Goal: Task Accomplishment & Management: Use online tool/utility

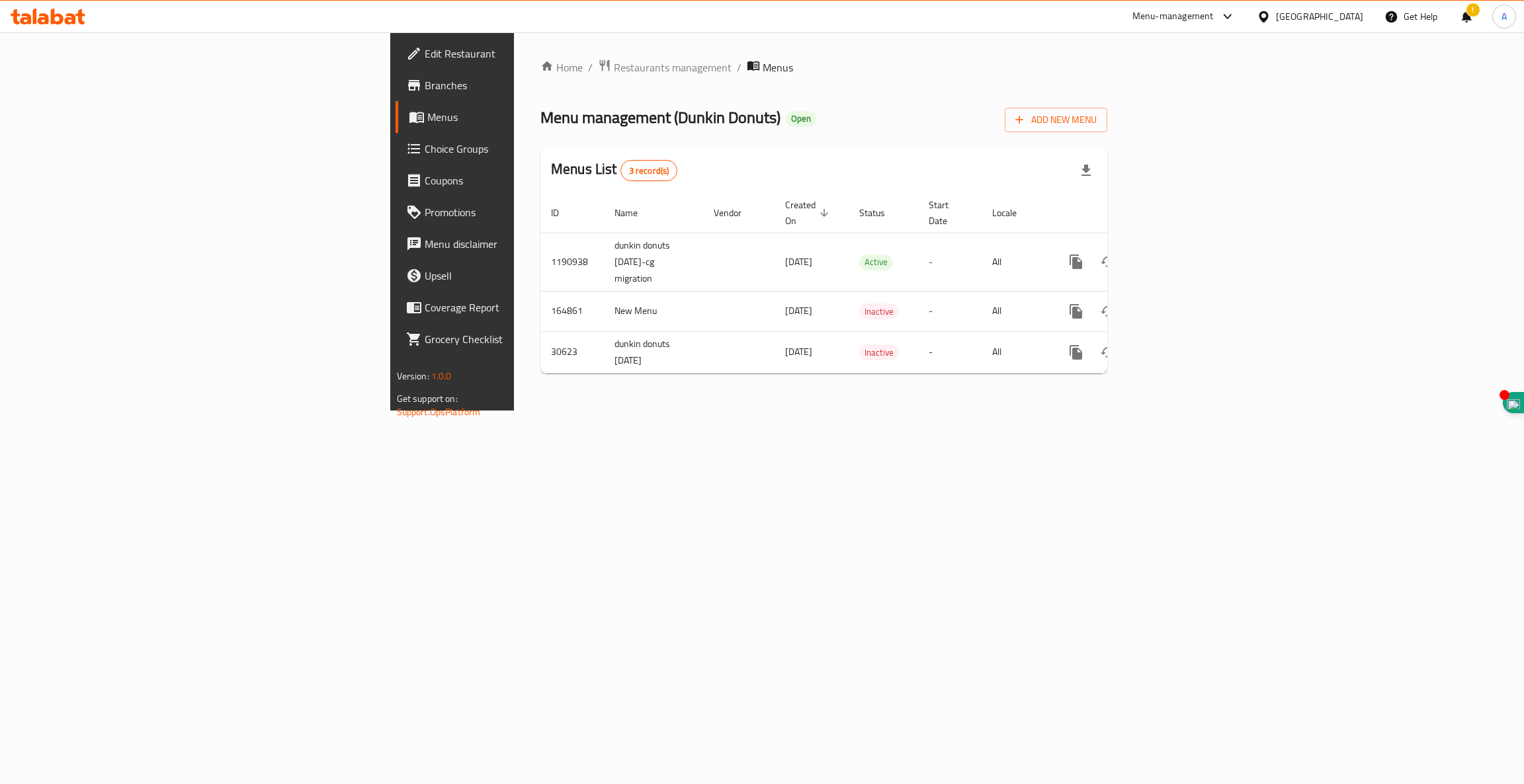
click at [62, 14] on icon at bounding box center [48, 16] width 75 height 16
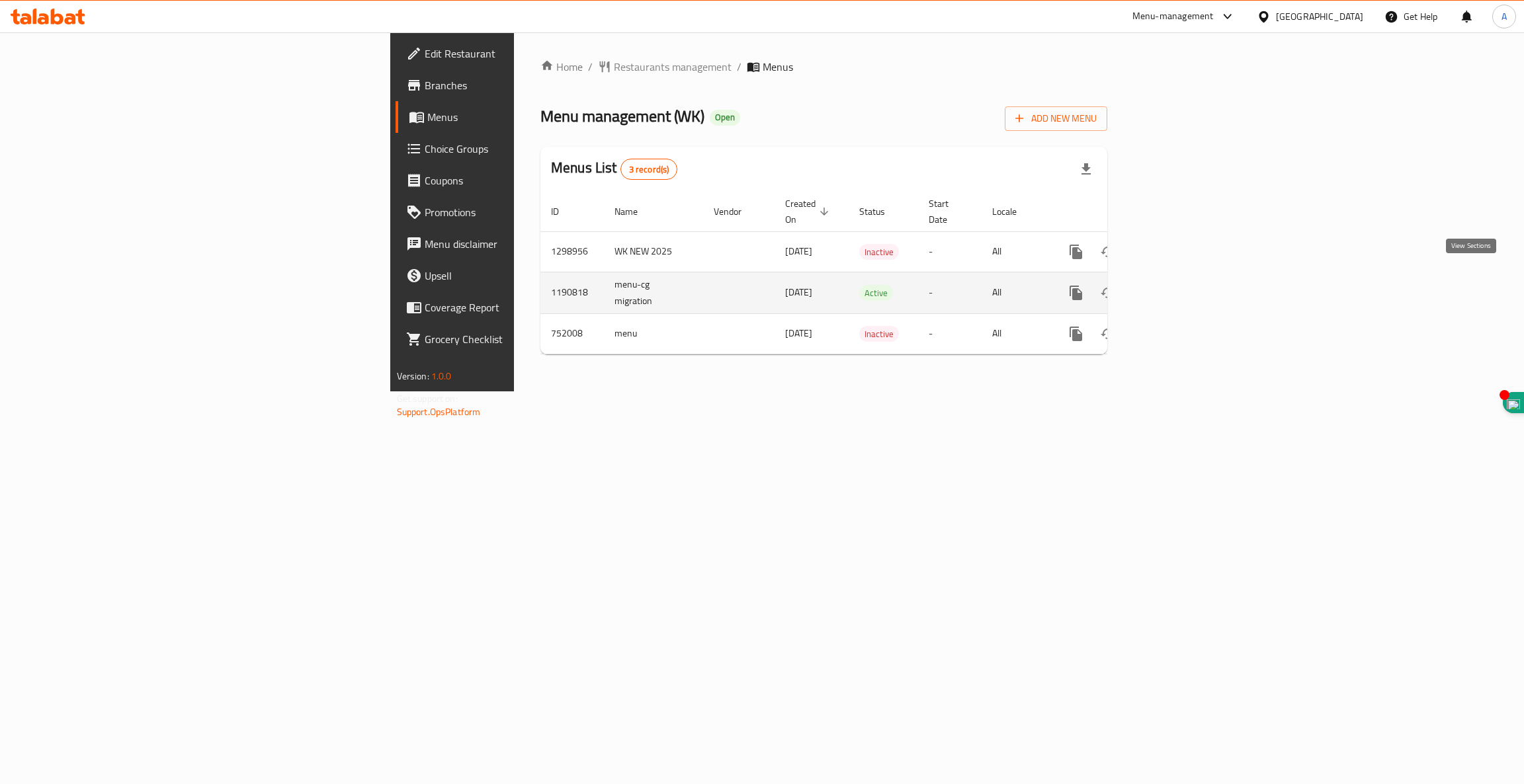
click at [1178, 287] on icon "enhanced table" at bounding box center [1171, 293] width 12 height 12
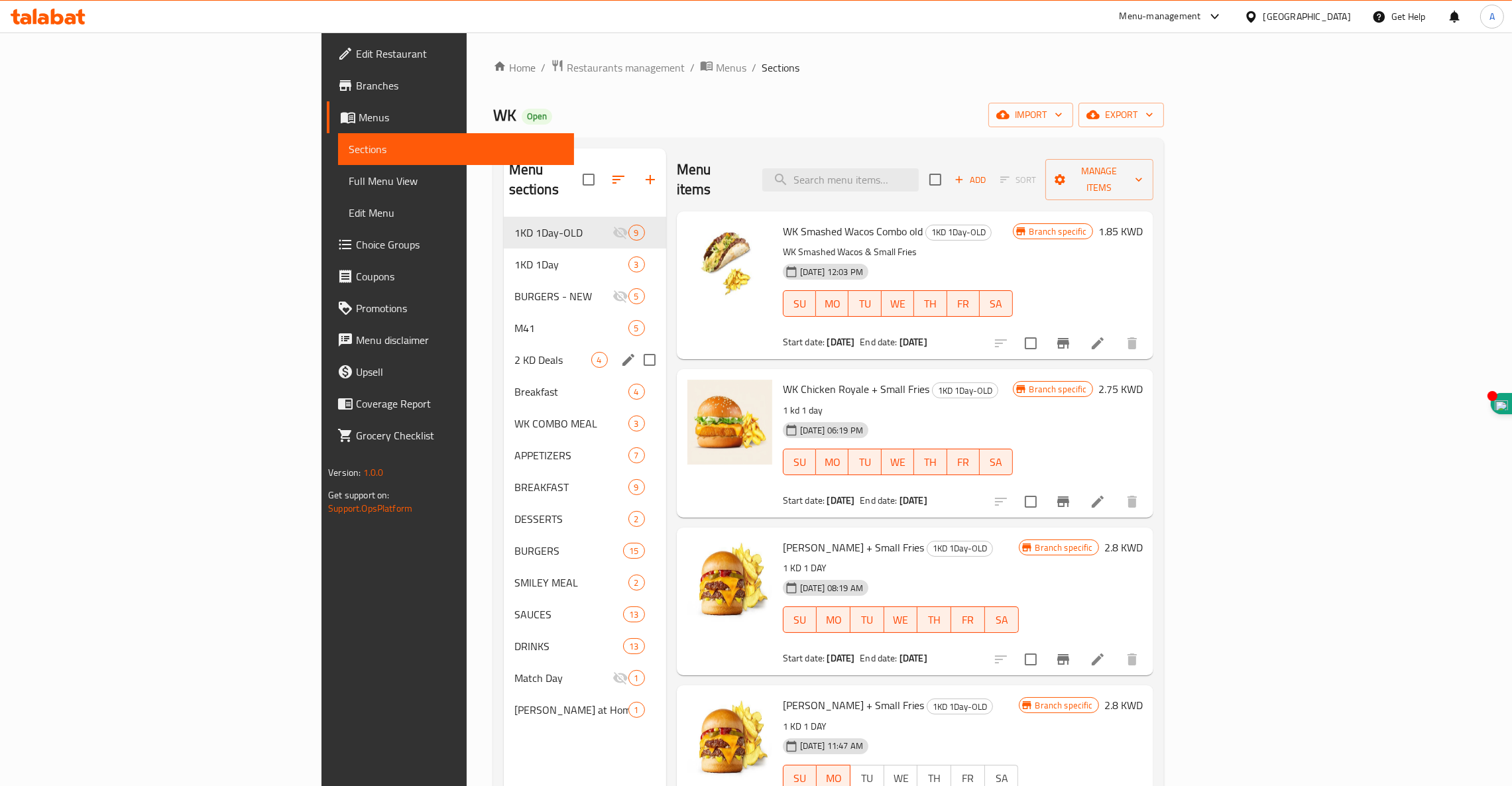
click at [503, 345] on div "2 KD Deals 4" at bounding box center [584, 361] width 163 height 32
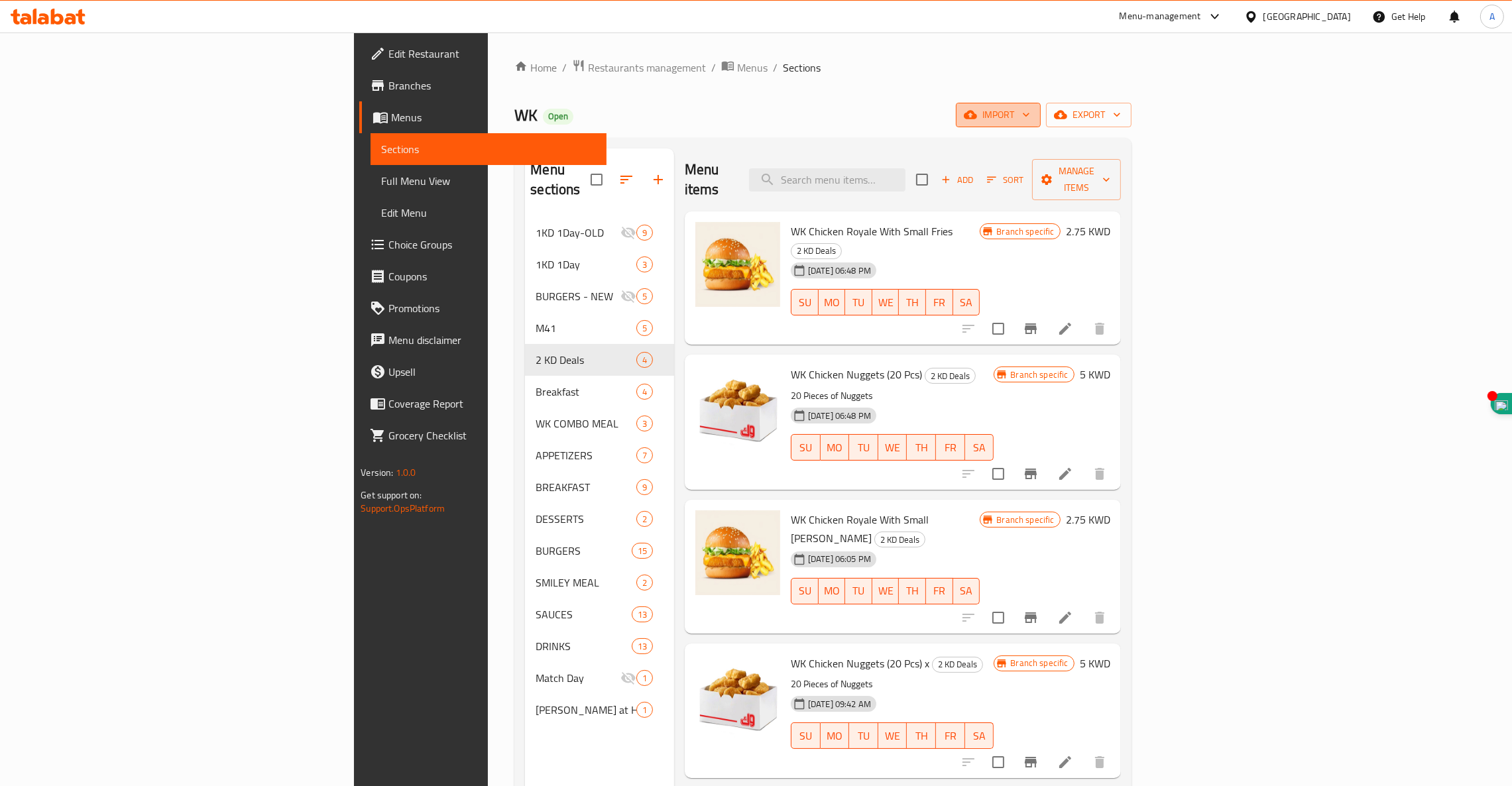
click at [977, 121] on icon "button" at bounding box center [970, 115] width 13 height 13
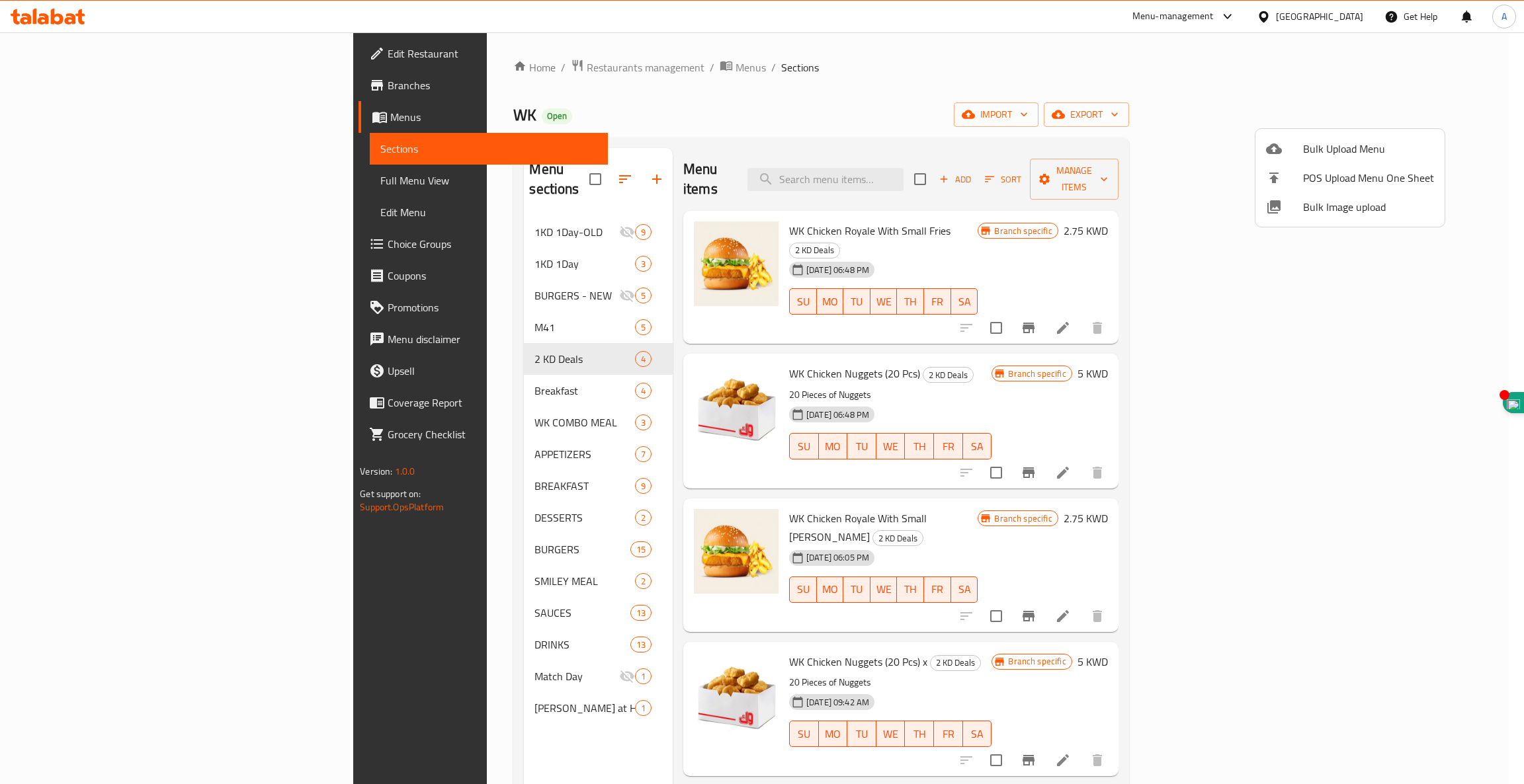
drag, startPoint x: 1332, startPoint y: 148, endPoint x: 1391, endPoint y: 206, distance: 82.7
click at [1391, 206] on ul "Bulk Upload Menu POS Upload Menu One Sheet Bulk Image upload" at bounding box center [1349, 177] width 189 height 98
drag, startPoint x: 1390, startPoint y: 206, endPoint x: 1450, endPoint y: 98, distance: 123.5
click at [1450, 98] on div "Bulk Upload Menu POS Upload Menu One Sheet Bulk Image upload" at bounding box center [762, 392] width 1524 height 784
click at [1444, 114] on div at bounding box center [762, 392] width 1524 height 784
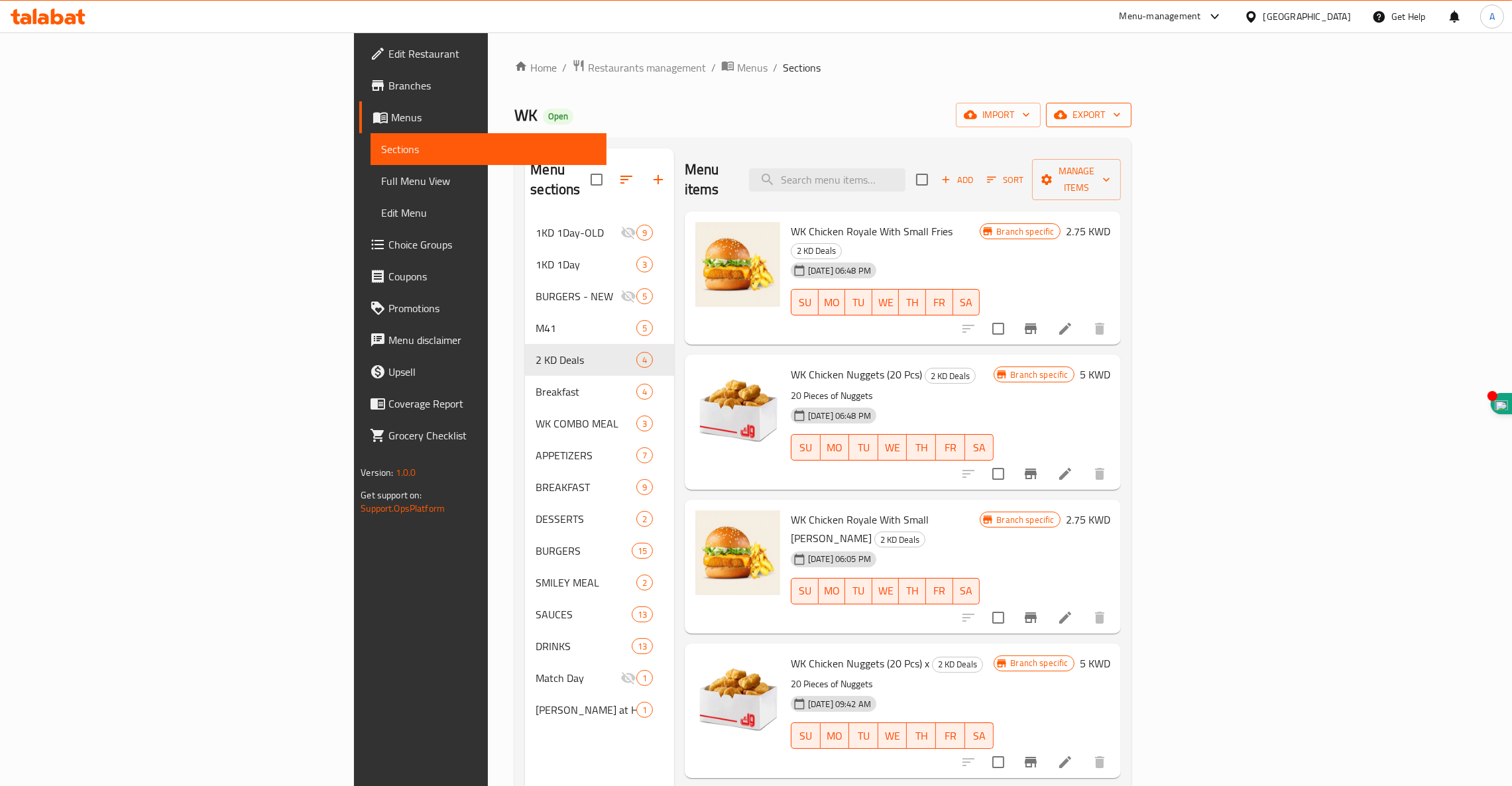
click at [1121, 113] on span "export" at bounding box center [1089, 115] width 64 height 17
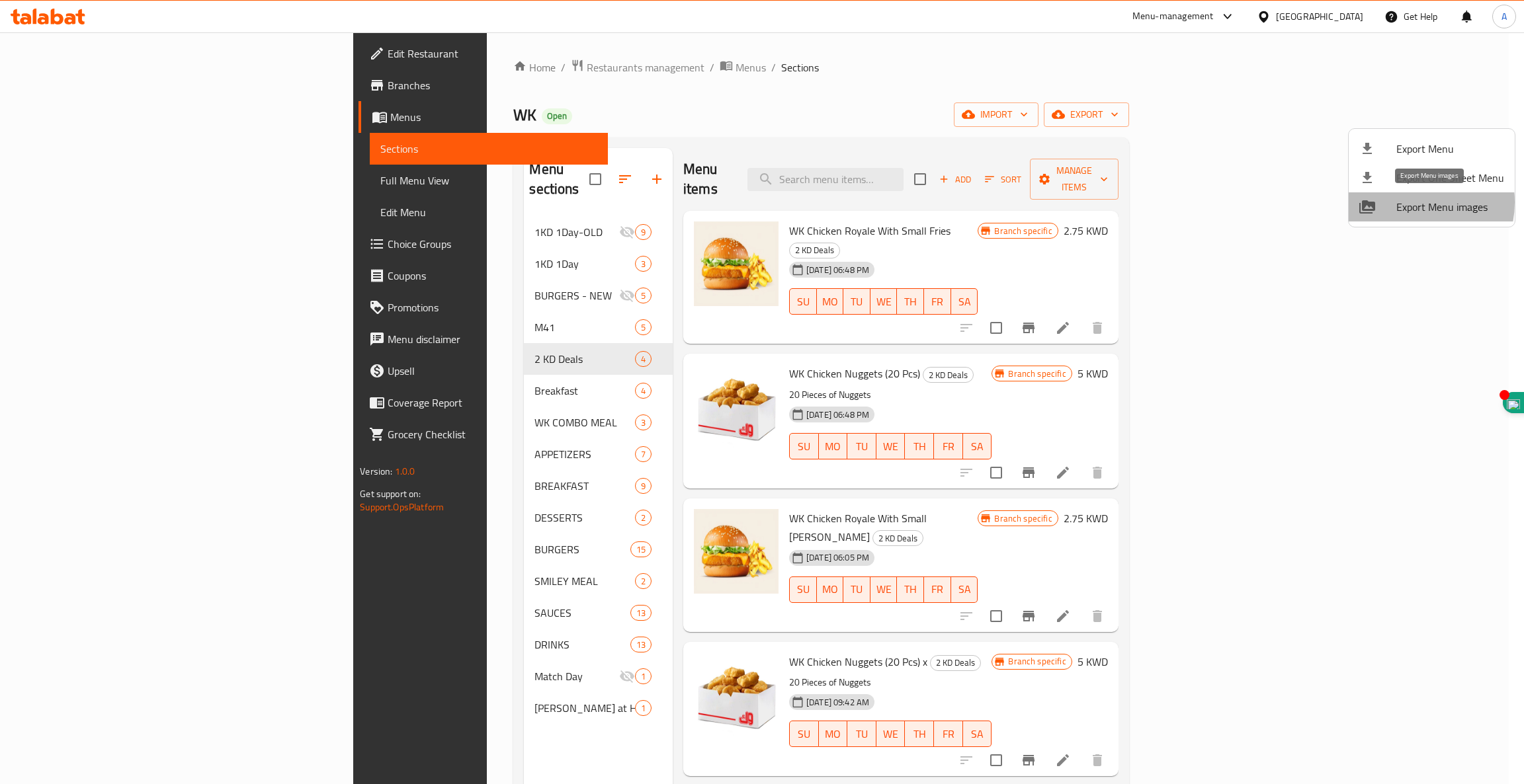
click at [1409, 202] on span "Export Menu images" at bounding box center [1450, 207] width 108 height 16
click at [408, 67] on div at bounding box center [762, 392] width 1524 height 784
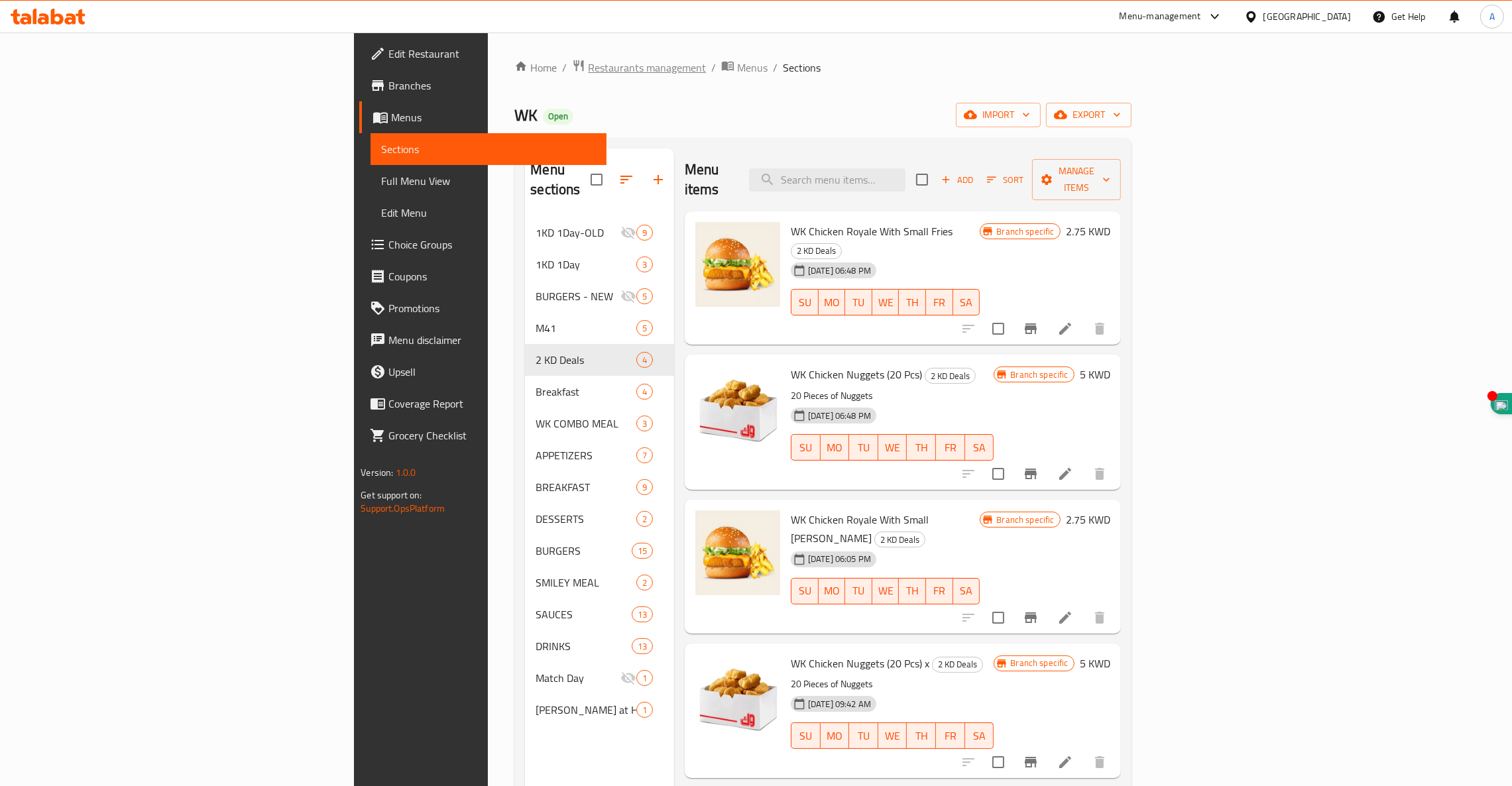
click at [588, 68] on span "Restaurants management" at bounding box center [646, 67] width 118 height 16
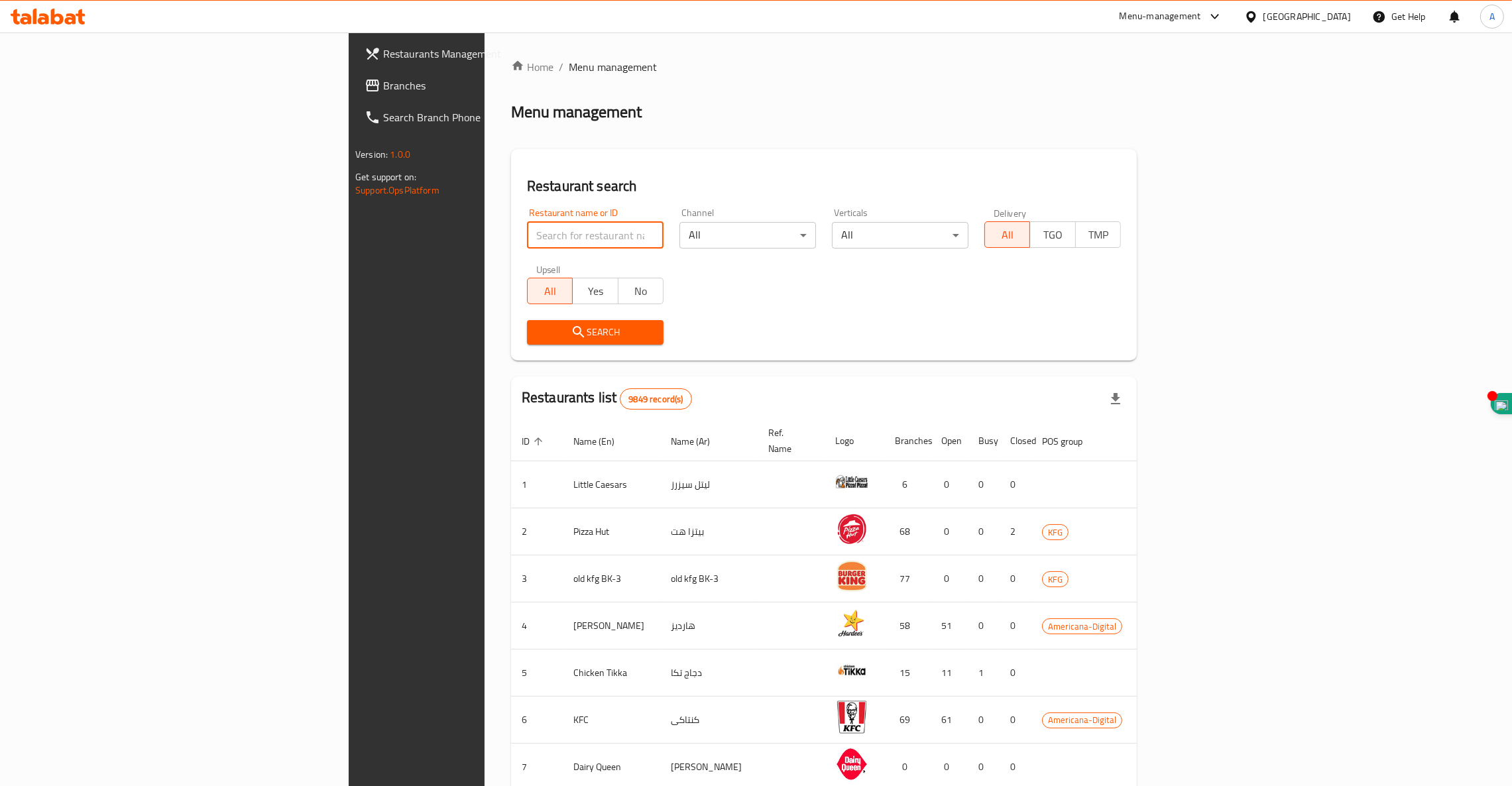
click at [527, 233] on input "search" at bounding box center [595, 235] width 136 height 26
click button "Search" at bounding box center [595, 332] width 136 height 24
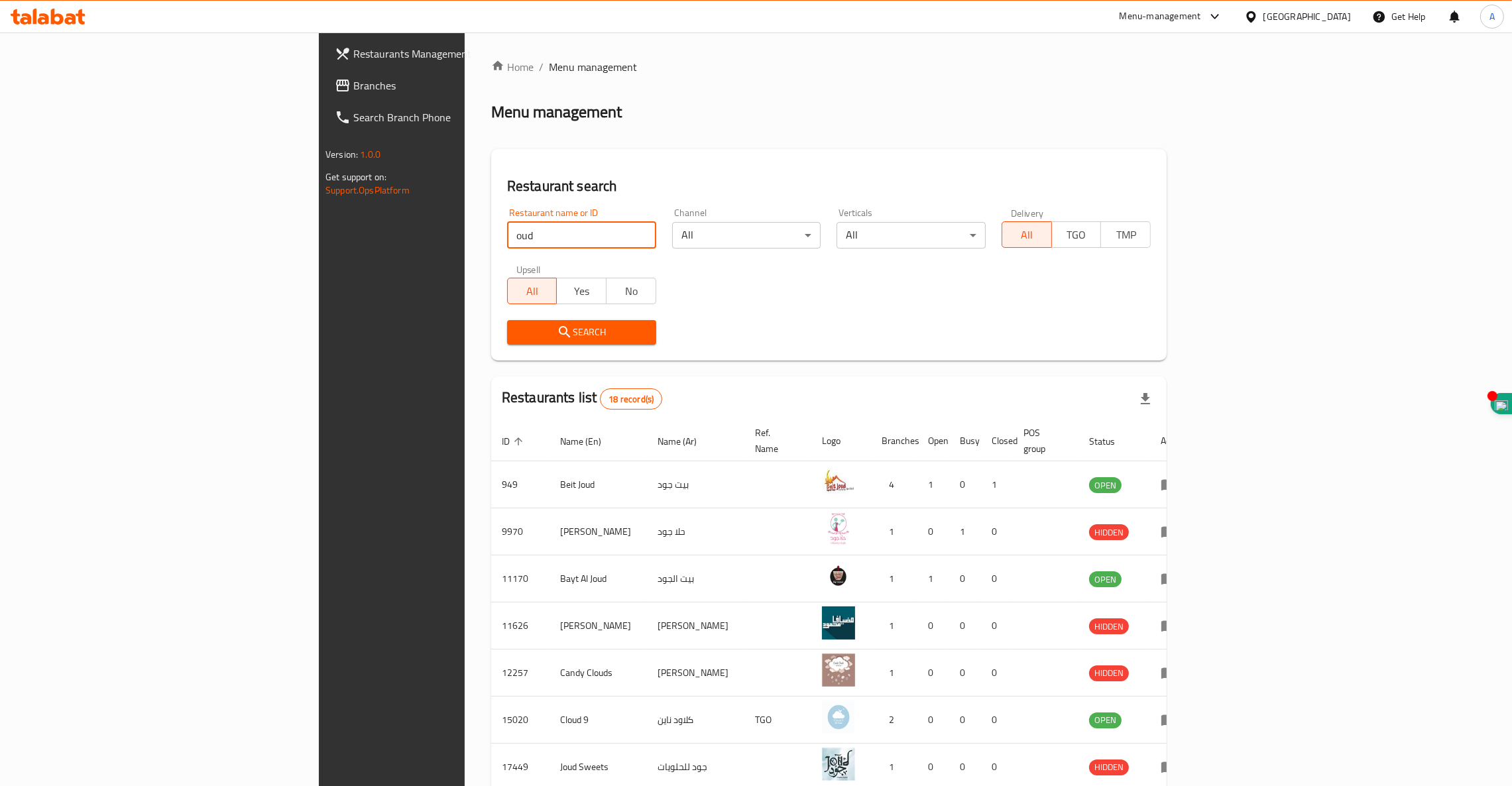
click at [517, 333] on span "Search" at bounding box center [581, 332] width 128 height 17
click at [517, 331] on span "Search" at bounding box center [581, 332] width 128 height 17
click at [517, 324] on span "Search" at bounding box center [581, 332] width 128 height 17
click at [517, 336] on span "Search" at bounding box center [581, 332] width 128 height 17
click at [507, 233] on input "oud" at bounding box center [581, 235] width 149 height 26
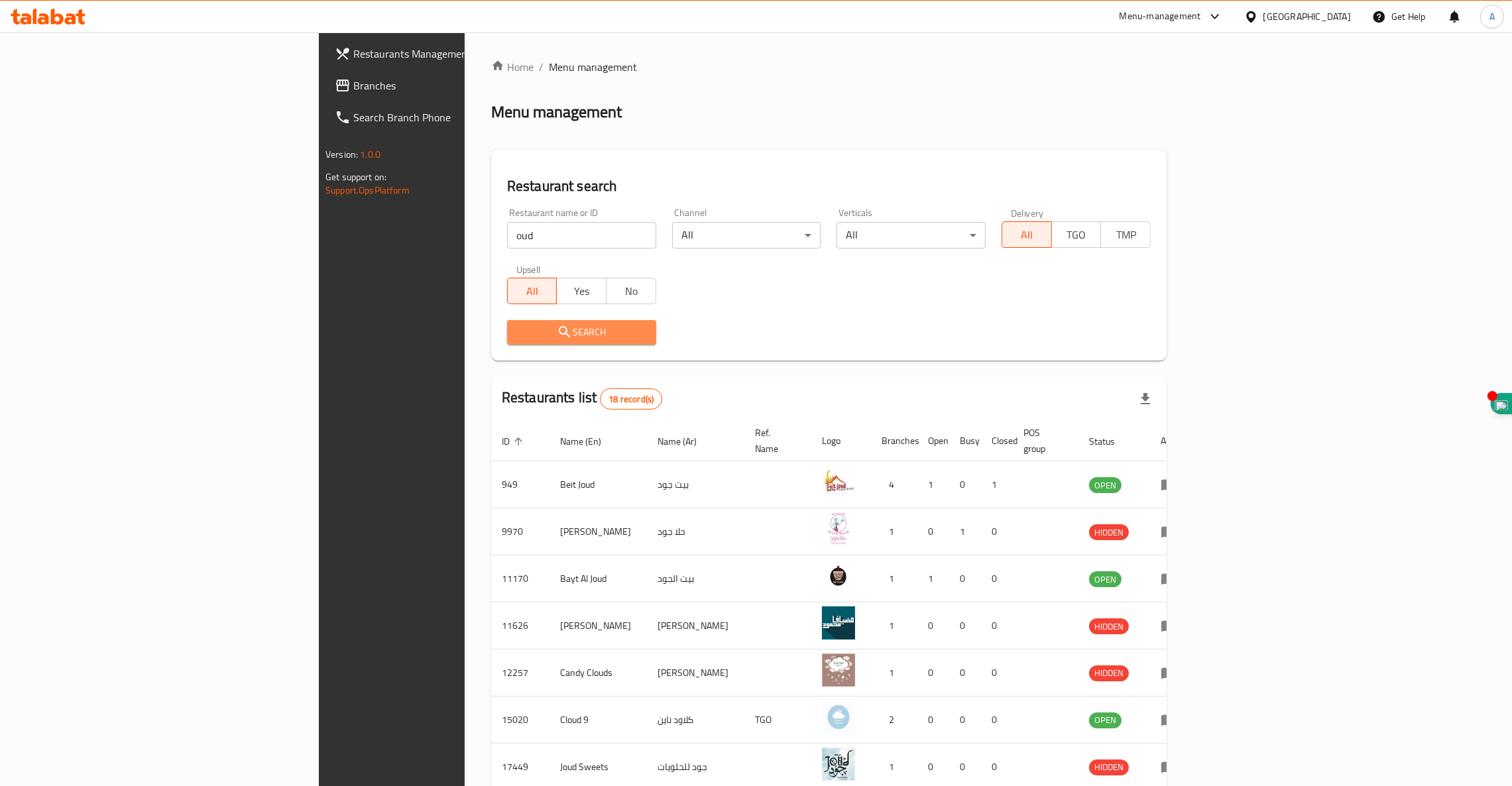
click at [517, 327] on span "Search" at bounding box center [581, 332] width 128 height 17
click at [517, 336] on span "Search" at bounding box center [581, 332] width 128 height 17
click at [517, 325] on span "Search" at bounding box center [581, 332] width 128 height 17
drag, startPoint x: 356, startPoint y: 241, endPoint x: 0, endPoint y: 198, distance: 358.6
click at [319, 198] on div "Restaurants Management Branches Search Branch Phone Version: 1.0.0 Get support …" at bounding box center [756, 540] width 874 height 1016
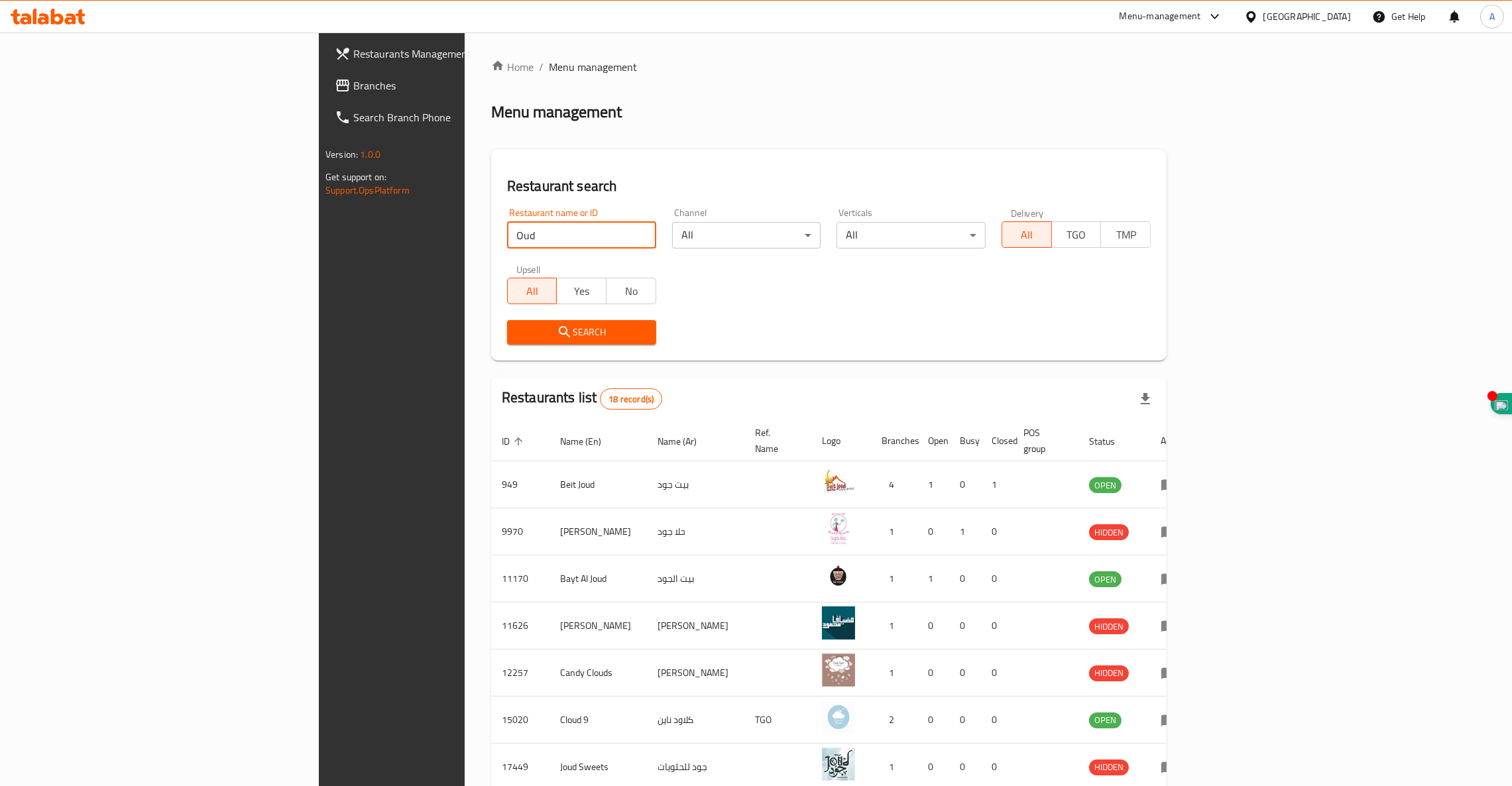
type input "Oud"
click at [517, 329] on span "Search" at bounding box center [581, 332] width 128 height 17
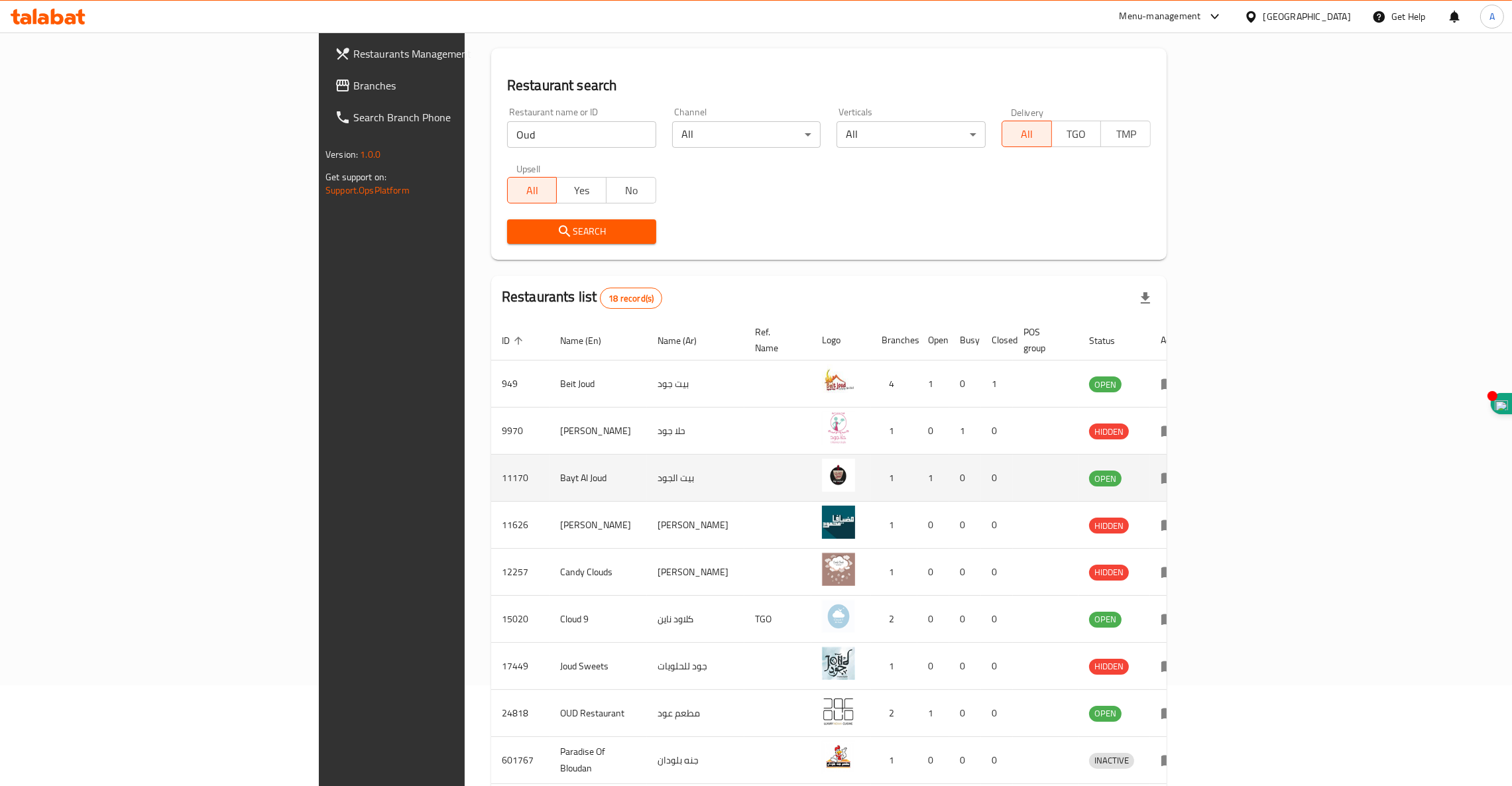
scroll to position [199, 0]
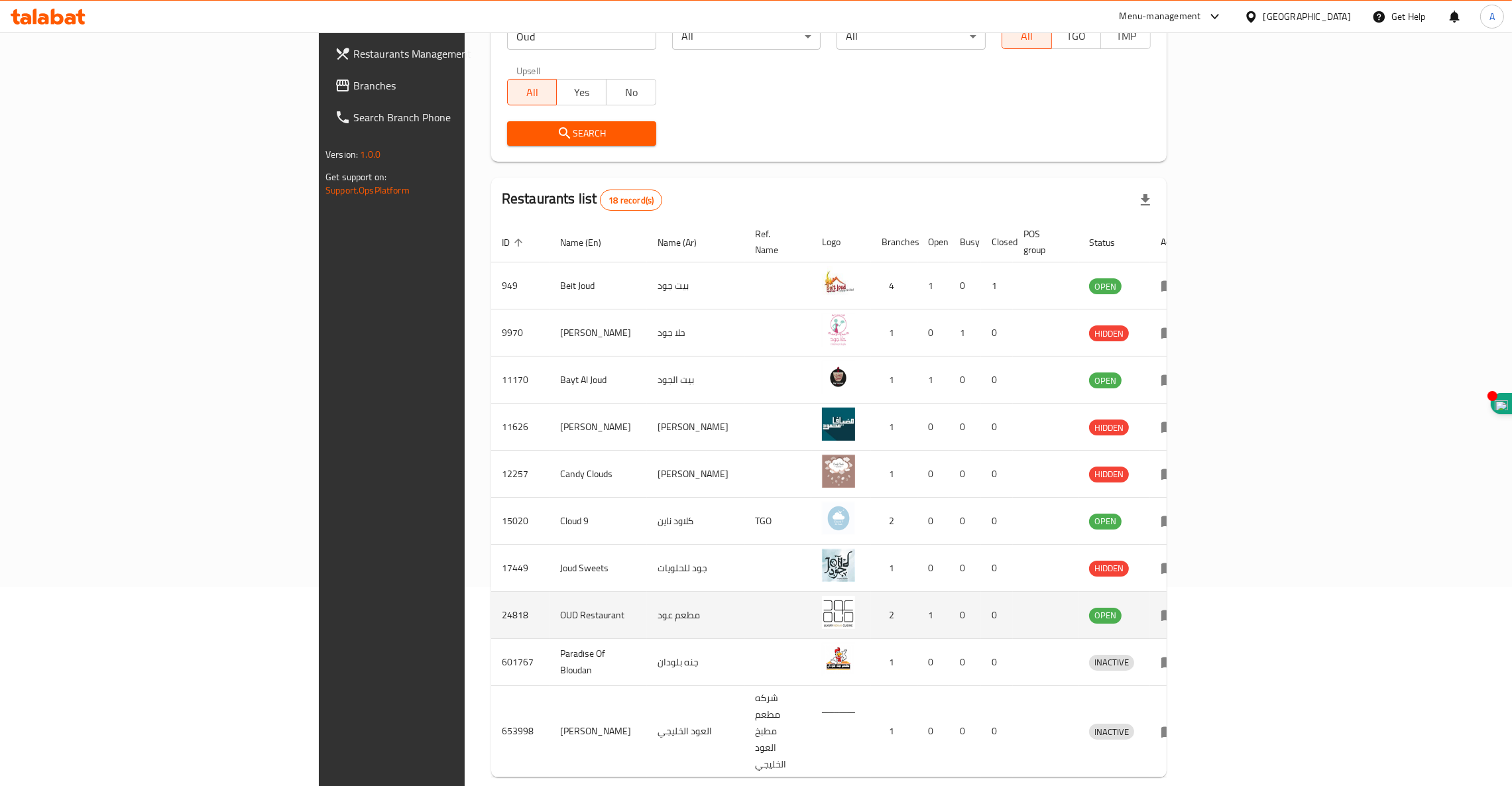
click at [491, 606] on td "24818" at bounding box center [520, 616] width 58 height 47
copy td "24818"
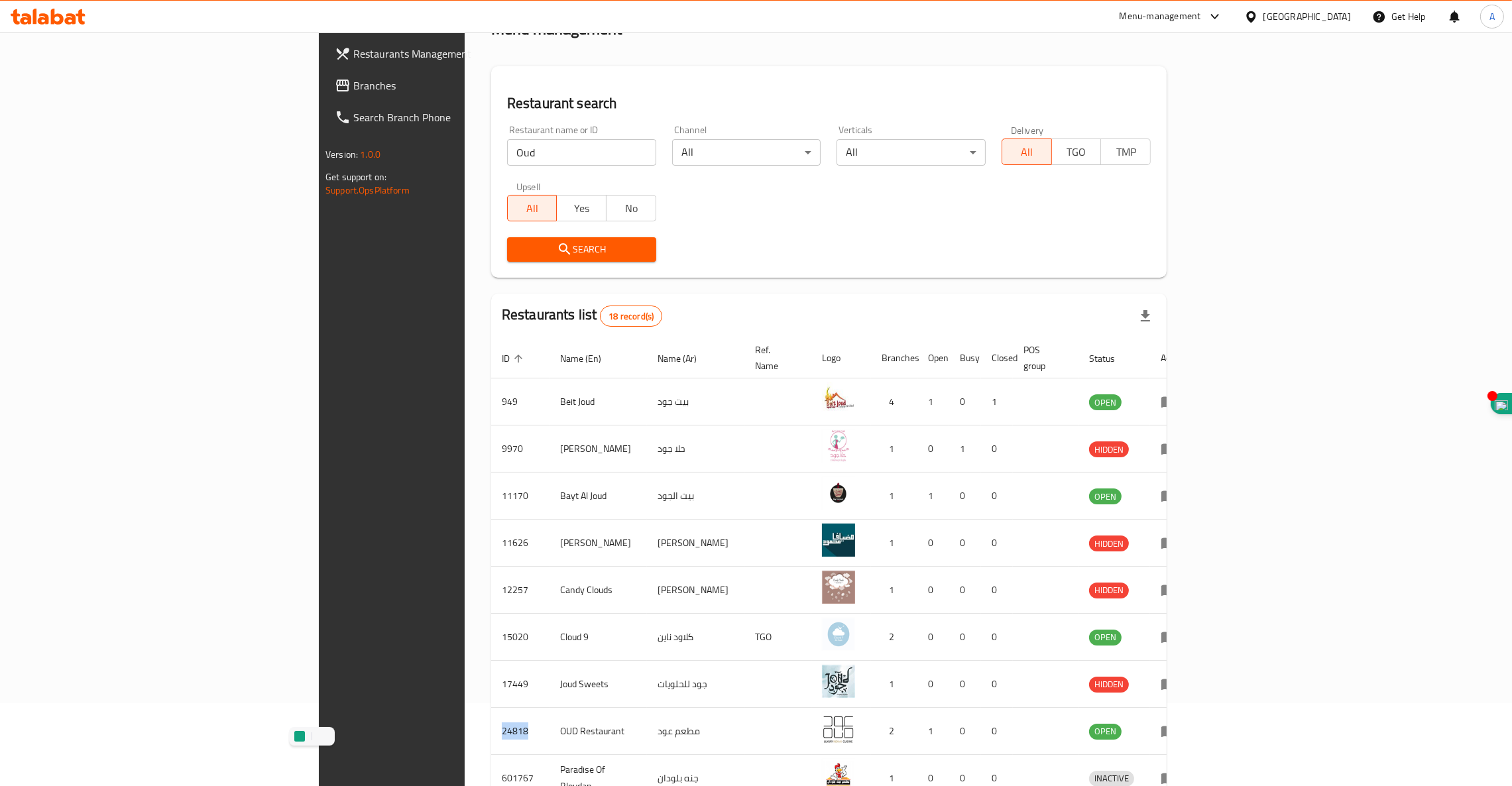
scroll to position [0, 0]
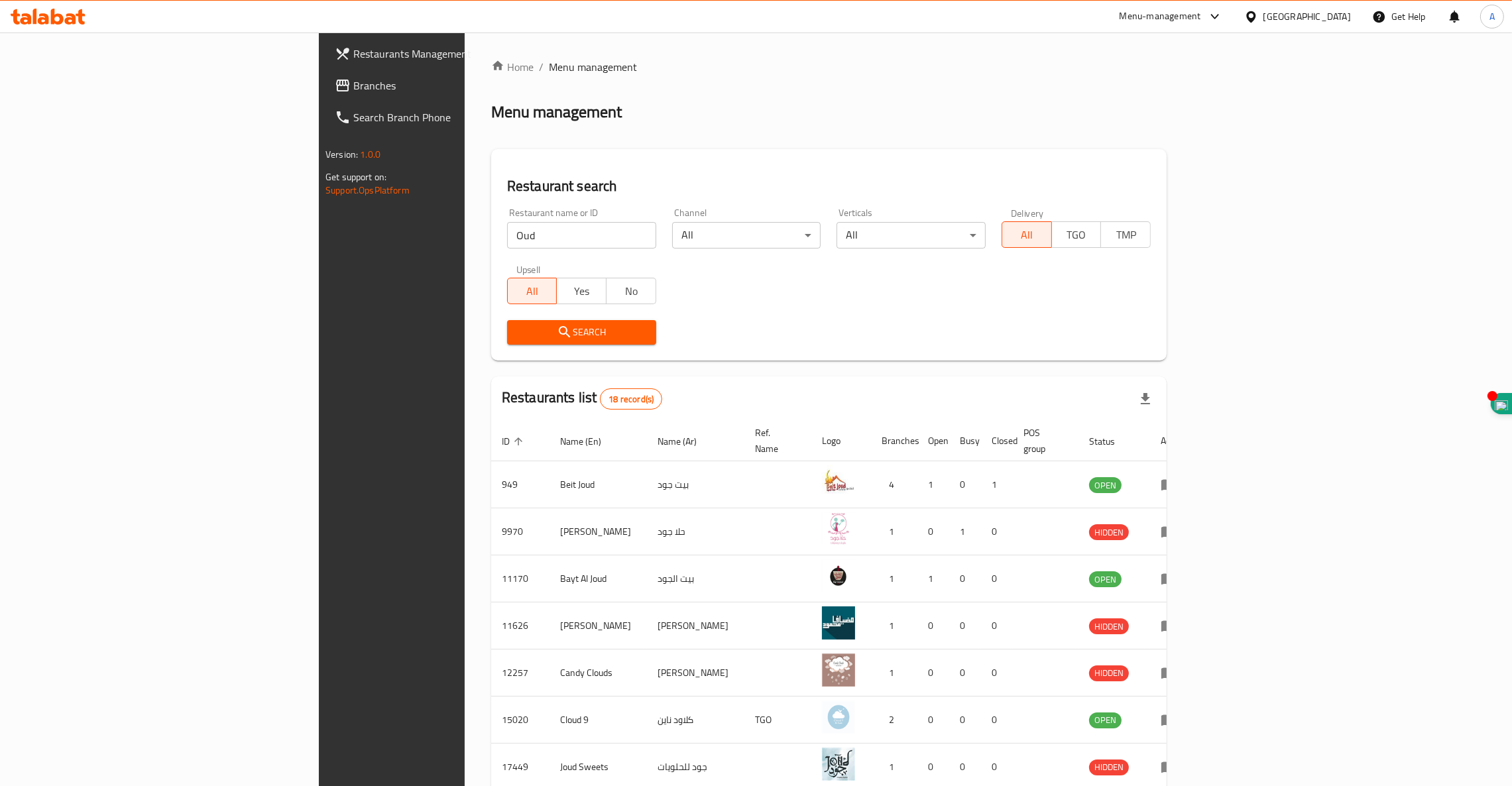
click at [46, 13] on icon at bounding box center [48, 16] width 75 height 16
